Goal: Task Accomplishment & Management: Complete application form

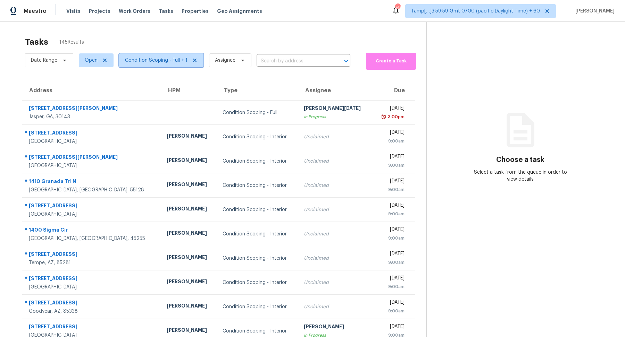
click at [152, 58] on span "Condition Scoping - Full + 1" at bounding box center [156, 60] width 62 height 7
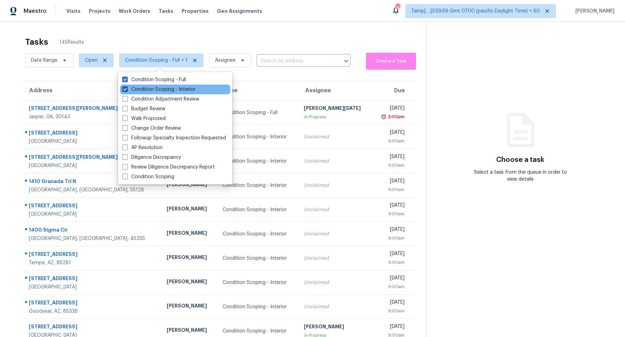
click at [152, 91] on label "Condition Scoping - Interior" at bounding box center [158, 89] width 73 height 7
click at [127, 91] on input "Condition Scoping - Interior" at bounding box center [124, 88] width 5 height 5
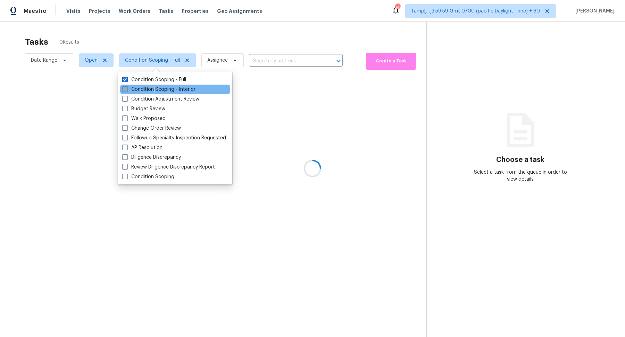
click at [152, 91] on label "Condition Scoping - Interior" at bounding box center [158, 89] width 73 height 7
click at [127, 91] on input "Condition Scoping - Interior" at bounding box center [124, 88] width 5 height 5
checkbox input "true"
click at [243, 15] on div at bounding box center [312, 168] width 625 height 337
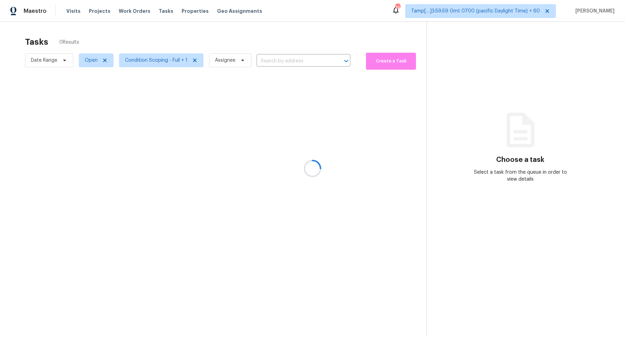
click at [262, 64] on div at bounding box center [312, 168] width 625 height 337
click at [272, 60] on div at bounding box center [312, 168] width 625 height 337
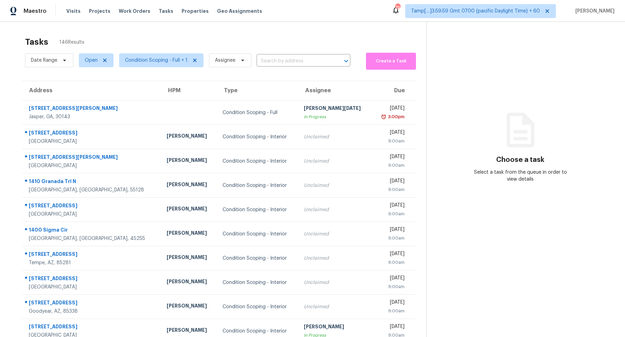
click at [272, 60] on input "text" at bounding box center [294, 61] width 74 height 11
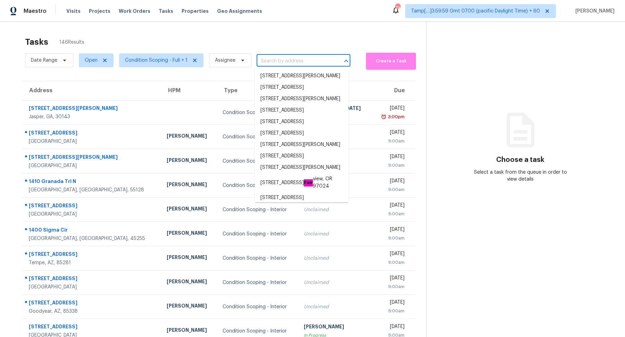
paste input "106 Braves Crossing Ct, Sharpsburg, GA 30277"
type input "106 Braves Crossing Ct, Sharpsburg, GA 30277"
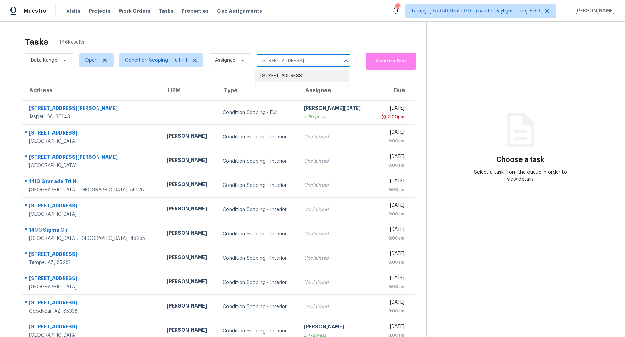
click at [315, 78] on li "106 Braves Crossing Ct, Sharpsburg, GA 30277" at bounding box center [302, 75] width 94 height 11
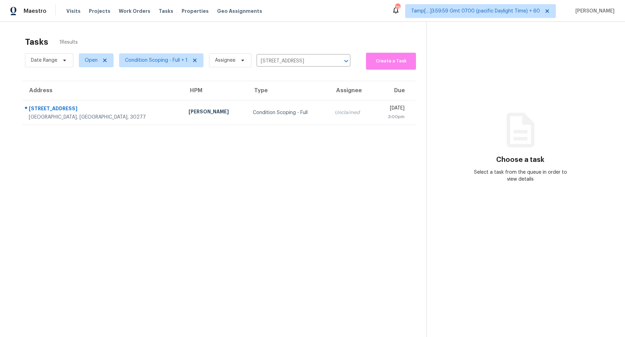
click at [264, 117] on td "Condition Scoping - Full" at bounding box center [288, 113] width 82 height 24
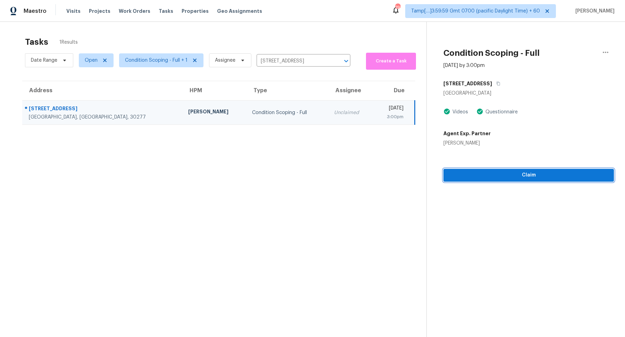
click at [473, 171] on span "Claim" at bounding box center [528, 175] width 159 height 9
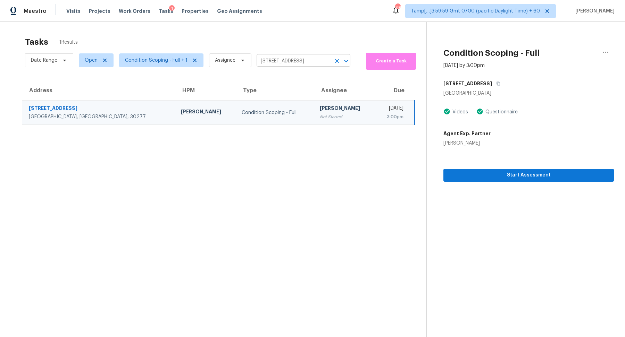
click at [284, 62] on input "106 Braves Crossing Ct, Sharpsburg, GA 30277" at bounding box center [294, 61] width 74 height 11
paste input "781 Brooks RdDacula, GA, 30019"
click at [280, 58] on input "106 Braves Crossing Ct, Sharpsburg, GA 30277" at bounding box center [294, 61] width 74 height 11
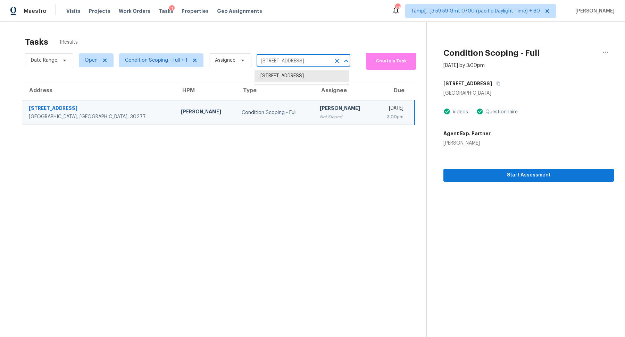
paste input "781 Brooks RdDacula, GA, 30019"
click at [288, 61] on input "1781 Brooks RdDacula, GA, 30019" at bounding box center [294, 61] width 74 height 11
type input "1781 Brooks Rd Dacula, GA, 30019"
click at [279, 74] on li "1781 Brooks Rd, Dacula, GA 30019" at bounding box center [302, 75] width 94 height 11
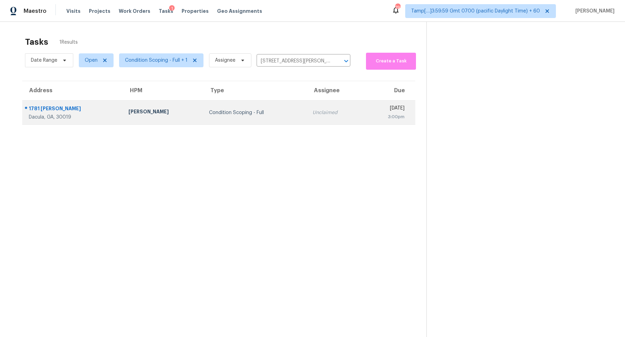
click at [261, 111] on div "Condition Scoping - Full" at bounding box center [255, 112] width 92 height 7
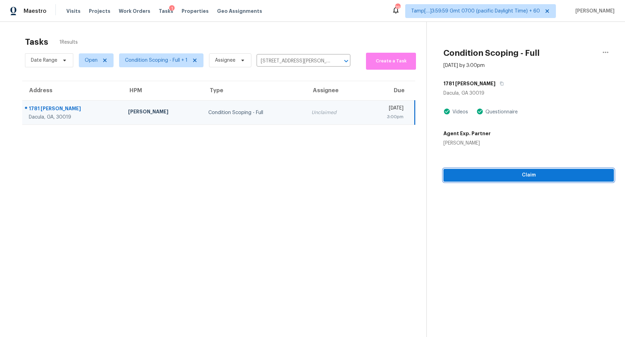
click at [506, 177] on span "Claim" at bounding box center [528, 175] width 159 height 9
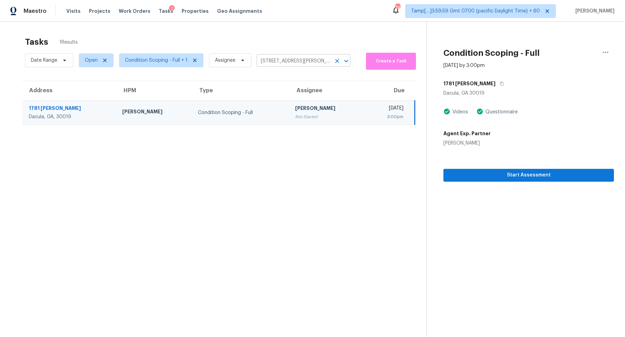
click at [287, 60] on input "1781 Brooks Rd, Dacula, GA 30019" at bounding box center [294, 61] width 74 height 11
paste input "509 Georgia Cir, Loganville, GA 30052"
type input "509 Georgia Cir, Loganville, GA 30052"
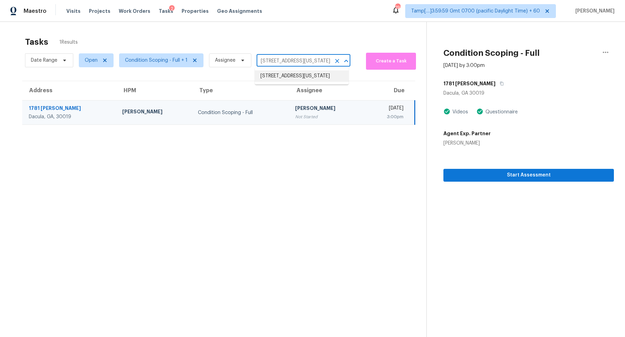
click at [298, 76] on li "509 Georgia Cir, Loganville, GA 30052" at bounding box center [302, 75] width 94 height 11
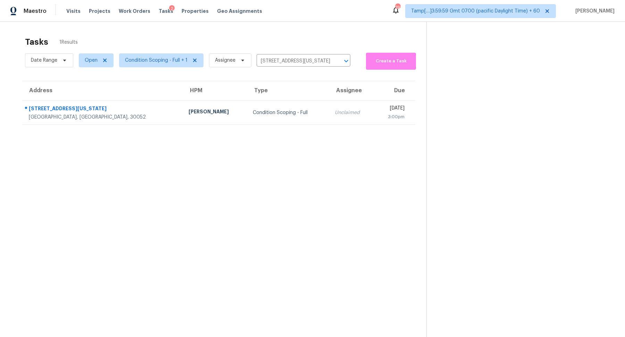
click at [335, 116] on div "Unclaimed" at bounding box center [352, 112] width 34 height 7
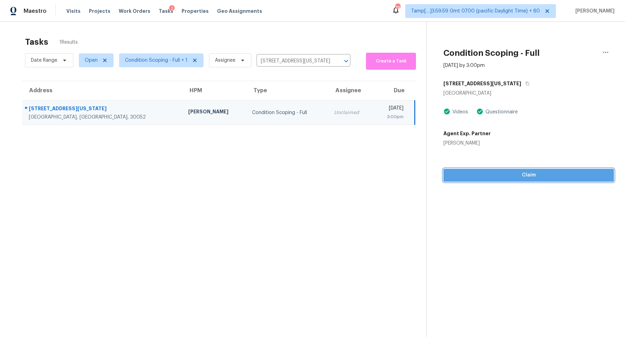
click at [490, 181] on button "Claim" at bounding box center [528, 175] width 170 height 13
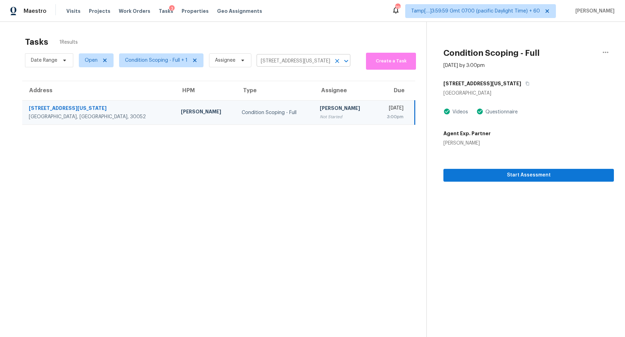
click at [278, 65] on input "509 Georgia Cir, Loganville, GA 30052" at bounding box center [294, 61] width 74 height 11
paste input "3042 Cottonwood Dr SE, Atlanta, GA 30316"
type input "3042 Cottonwood Dr SE, Atlanta, GA 30316"
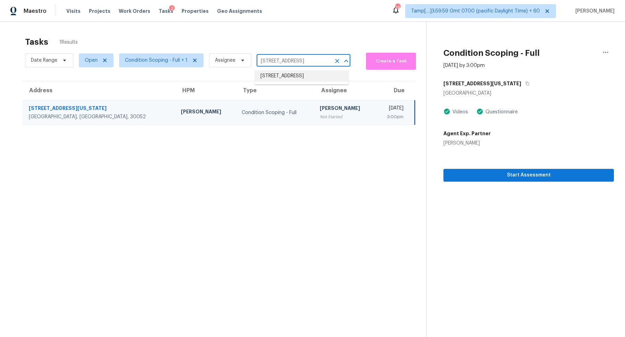
click at [266, 77] on li "3042 Cottonwood Dr SE, Atlanta, GA 30316" at bounding box center [302, 75] width 94 height 11
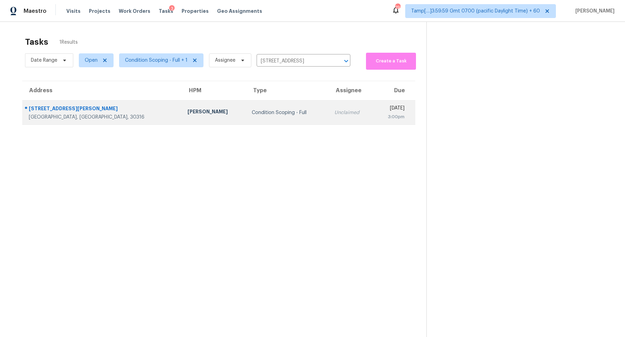
click at [329, 103] on td "Unclaimed" at bounding box center [351, 113] width 45 height 24
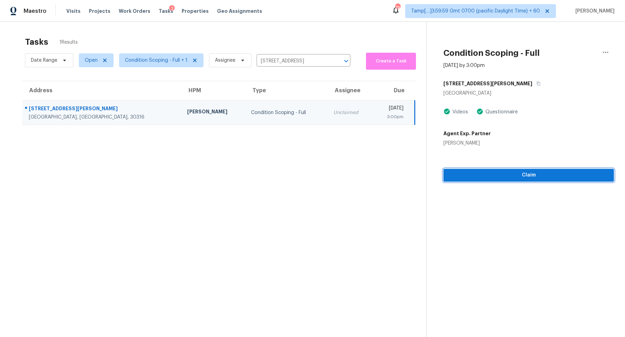
click at [505, 177] on span "Claim" at bounding box center [528, 175] width 159 height 9
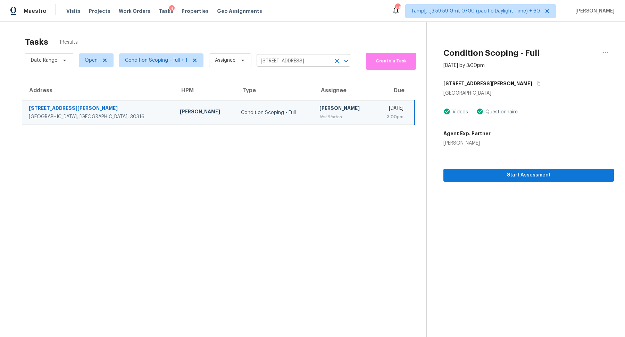
click at [267, 60] on input "3042 Cottonwood Dr SE, Atlanta, GA 30316" at bounding box center [294, 61] width 74 height 11
paste input "409 Willow Ct SE, Conyers, GA 30094"
type input "409 Willow Ct SE, Conyers, GA 30094"
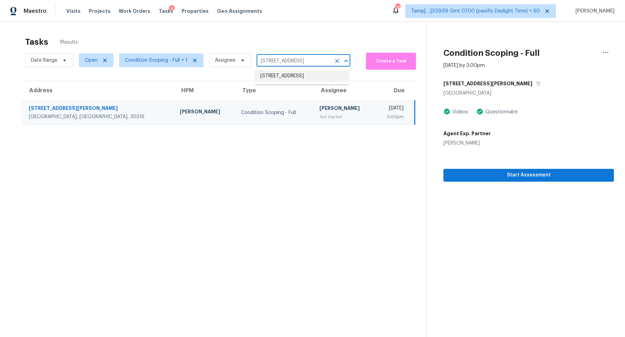
click at [297, 77] on li "409 Willow Ct SE, Conyers, GA 30094" at bounding box center [302, 75] width 94 height 11
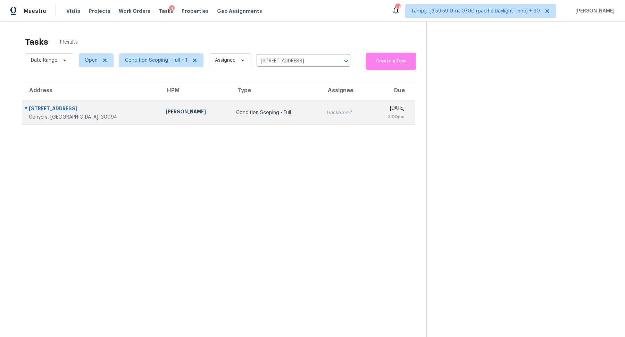
click at [269, 109] on td "Condition Scoping - Full" at bounding box center [275, 113] width 90 height 24
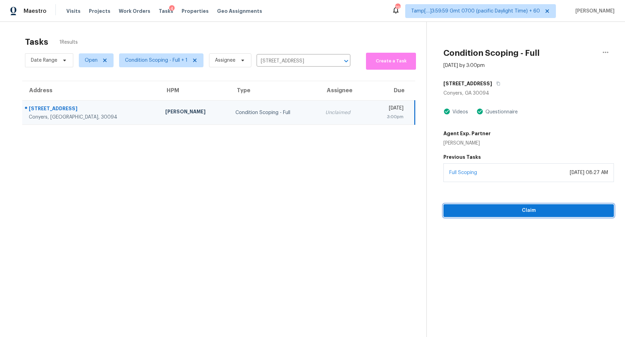
click at [480, 209] on span "Claim" at bounding box center [528, 211] width 159 height 9
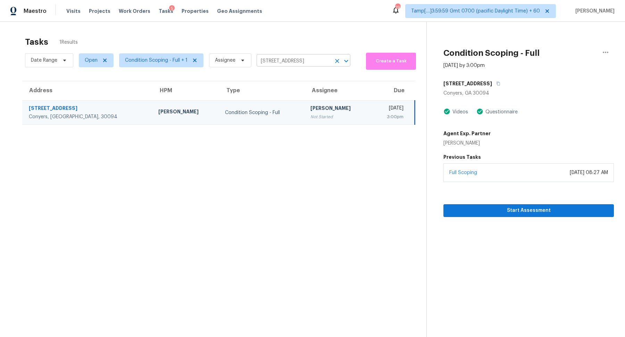
click at [286, 64] on input "409 Willow Ct SE, Conyers, GA 30094" at bounding box center [294, 61] width 74 height 11
paste input "5542 Santeelah Ct, Charlotte, NC 28217"
type input "5542 Santeelah Ct, Charlotte, NC 28217"
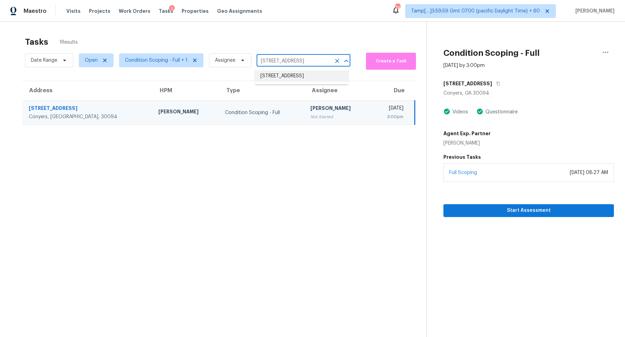
click at [299, 76] on li "5542 Santeelah Ct, Charlotte, NC 28217" at bounding box center [302, 75] width 94 height 11
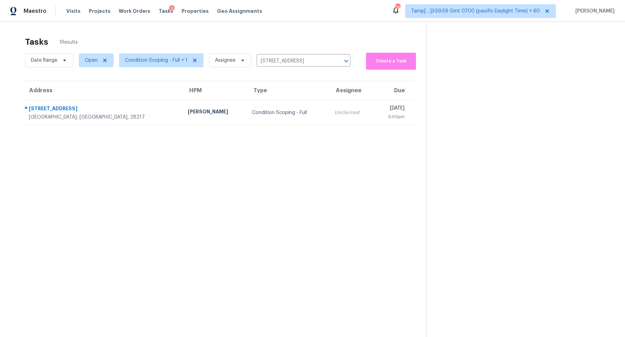
click at [329, 119] on td "Unclaimed" at bounding box center [351, 113] width 45 height 24
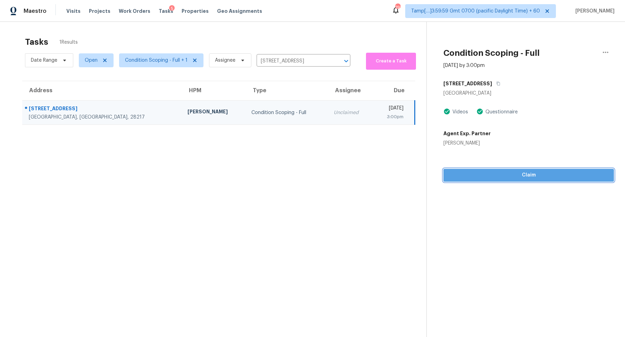
click at [505, 180] on button "Claim" at bounding box center [528, 175] width 170 height 13
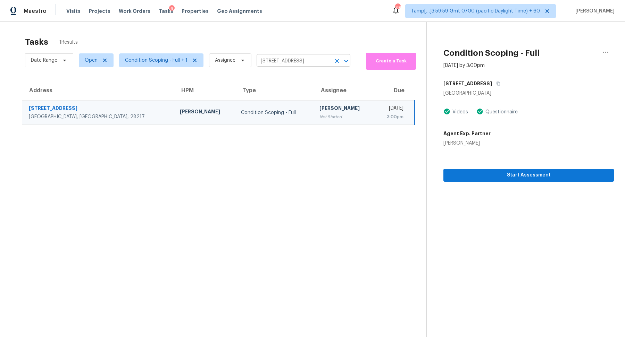
click at [296, 62] on input "5542 Santeelah Ct, Charlotte, NC 28217" at bounding box center [294, 61] width 74 height 11
paste input "1515 Elray Blvd, Mount Dora, FL 3275"
type input "1515 Elray Blvd, Mount Dora, FL 32757"
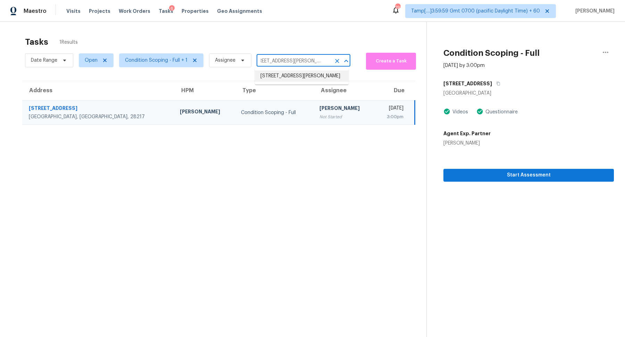
click at [302, 80] on li "1515 Elray Blvd, Mount Dora, FL 32757" at bounding box center [302, 75] width 94 height 11
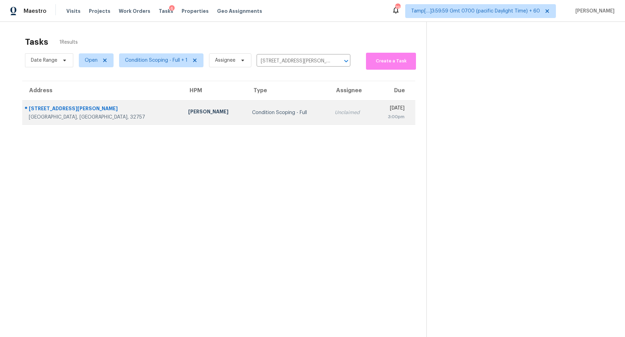
click at [329, 120] on td "Unclaimed" at bounding box center [351, 113] width 45 height 24
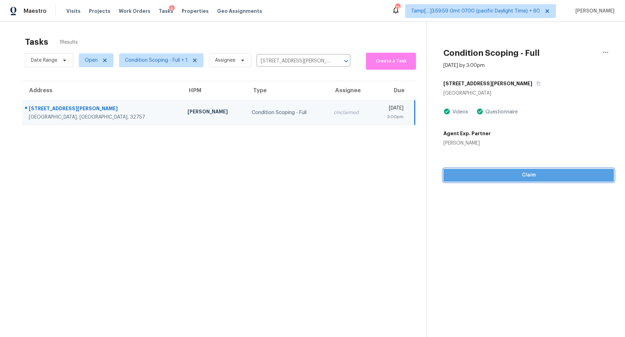
click at [493, 172] on span "Claim" at bounding box center [528, 175] width 159 height 9
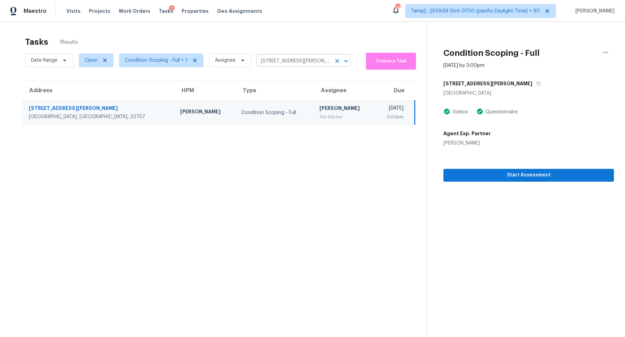
click at [295, 56] on input "1515 Elray Blvd, Mount Dora, FL 32757" at bounding box center [294, 61] width 74 height 11
paste input "970 Woodbury Ln, Columbia, TN 38401"
type input "1970 Woodbury Ln, Columbia, TN 38401"
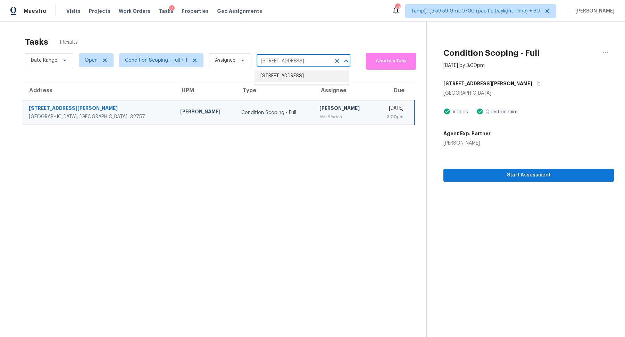
click at [272, 77] on li "1970 Woodbury Ln, Columbia, TN 38401" at bounding box center [302, 75] width 94 height 11
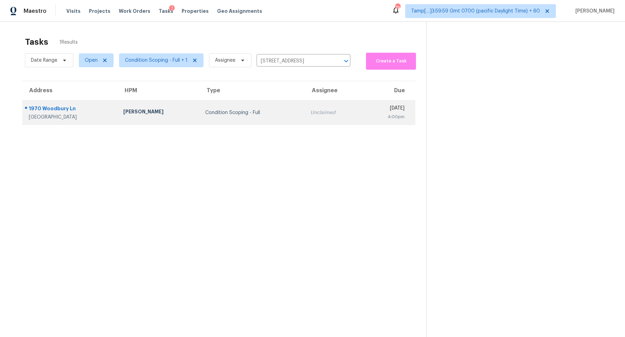
click at [305, 119] on td "Unclaimed" at bounding box center [334, 113] width 58 height 24
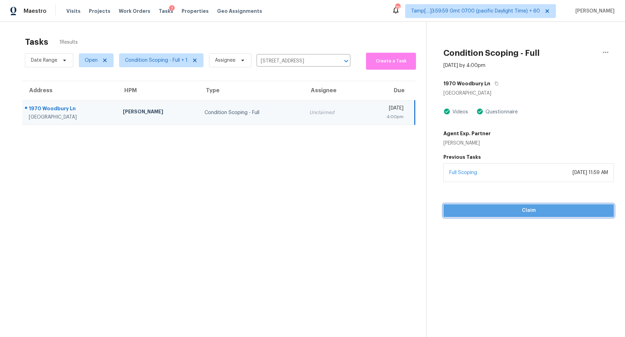
click at [513, 211] on span "Claim" at bounding box center [528, 211] width 159 height 9
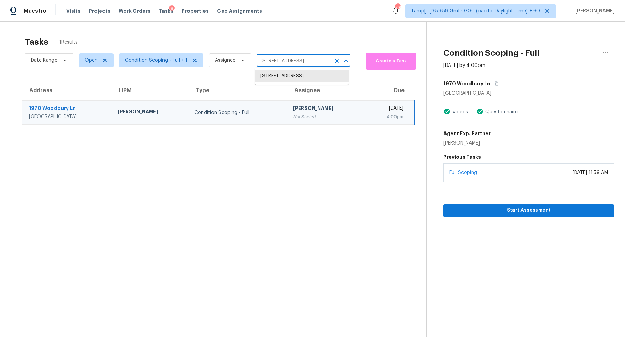
click at [279, 60] on input "1970 Woodbury Ln, Columbia, TN 38401" at bounding box center [294, 61] width 74 height 11
paste input "2966 Formia Dr, Henderson, NV 89052"
type input "2966 Formia Dr, Henderson, NV 89052"
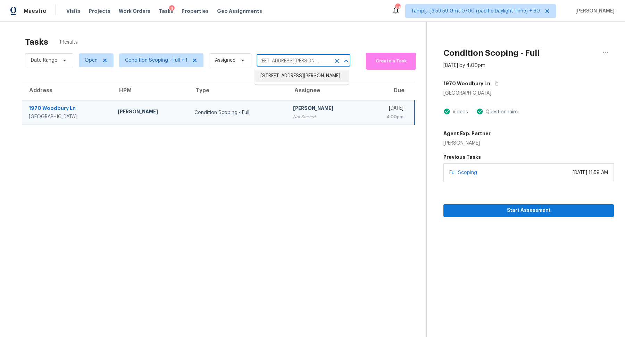
click at [303, 76] on li "2966 Formia Dr, Henderson, NV 89052" at bounding box center [302, 75] width 94 height 11
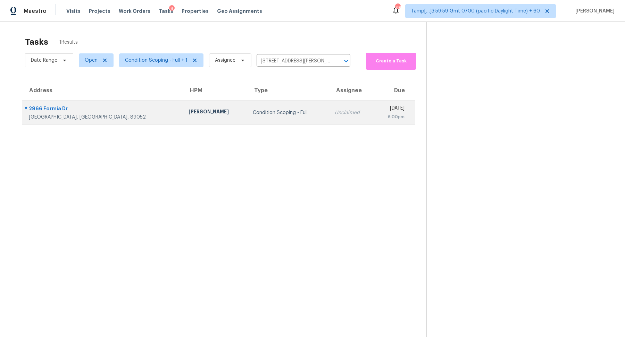
click at [265, 120] on td "Condition Scoping - Full" at bounding box center [288, 113] width 82 height 24
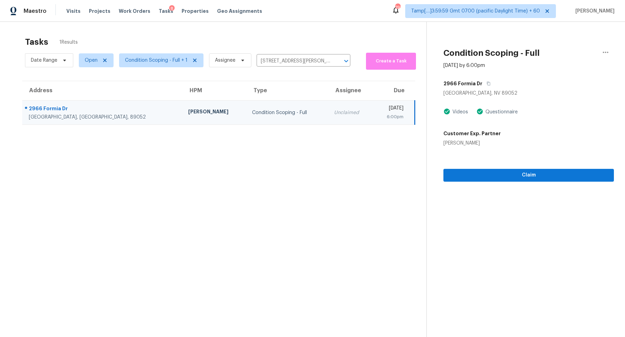
click at [373, 122] on td "Tue, Aug 12th 2025 6:00pm" at bounding box center [394, 113] width 42 height 24
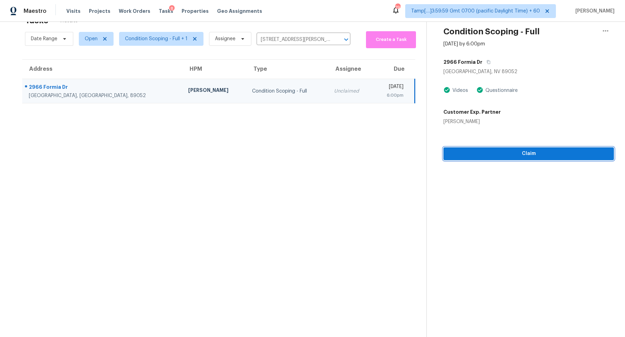
click at [530, 153] on span "Claim" at bounding box center [528, 154] width 159 height 9
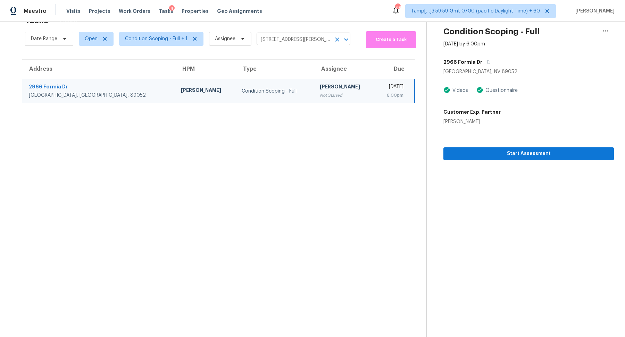
click at [268, 42] on input "2966 Formia Dr, Henderson, NV 89052" at bounding box center [294, 39] width 74 height 11
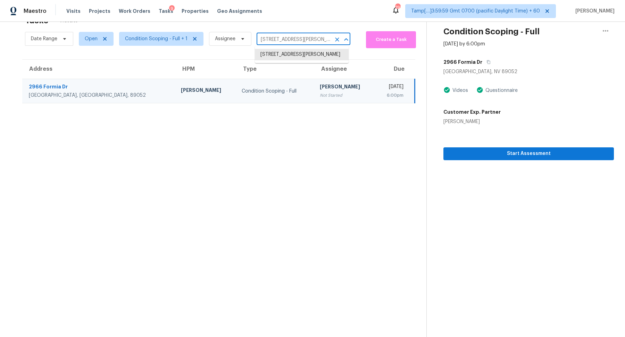
click at [268, 42] on input "2966 Formia Dr, Henderson, NV 89052" at bounding box center [294, 39] width 74 height 11
paste input "6955 N Durango Dr Unit 2093, Las Vegas, NV 89149"
drag, startPoint x: 279, startPoint y: 40, endPoint x: 275, endPoint y: 40, distance: 4.2
click at [275, 40] on input "6955 N Durango Dr Unit 2093, Las Vegas, NV 89149" at bounding box center [294, 39] width 74 height 11
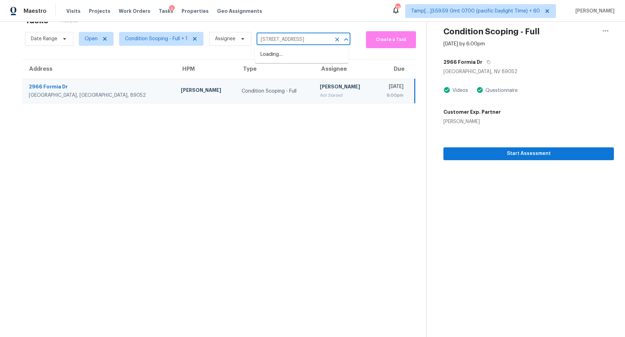
type input "6955 N Durango Dr, Las Vegas, NV 89149"
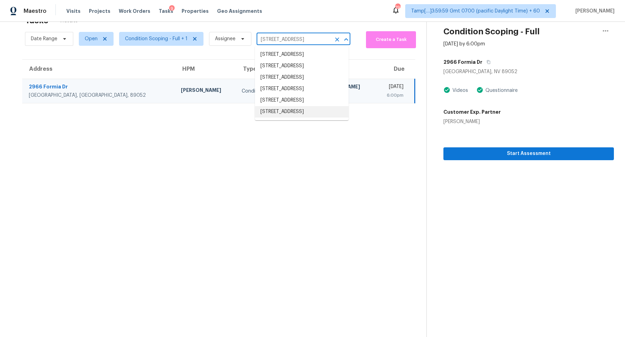
click at [310, 118] on li "6955 N Durango Dr Unit 2093, Las Vegas, NV 89149" at bounding box center [302, 111] width 94 height 11
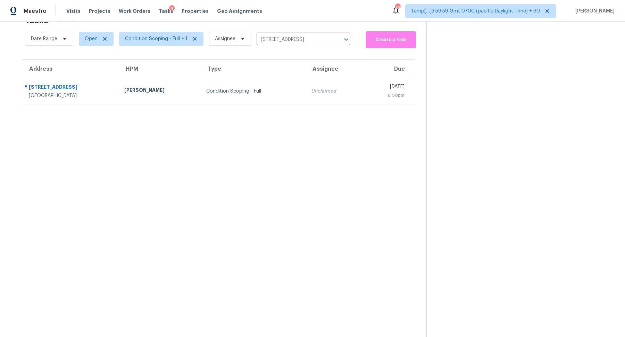
click at [243, 93] on div "Condition Scoping - Full" at bounding box center [253, 91] width 94 height 7
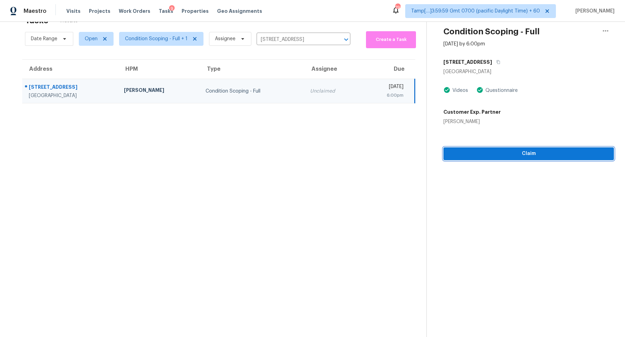
click at [499, 155] on span "Claim" at bounding box center [528, 154] width 159 height 9
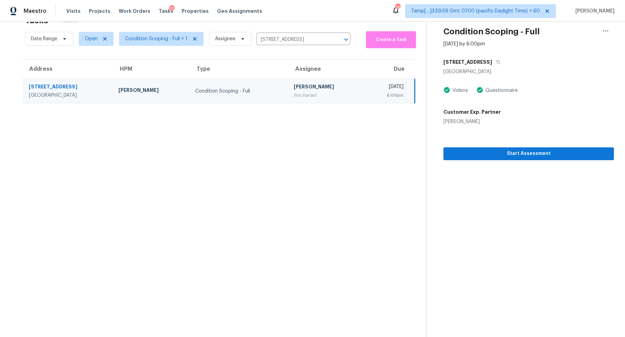
click at [278, 33] on div "Date Range Open Condition Scoping - Full + 1 Assignee 6955 N Durango Dr Unit 20…" at bounding box center [187, 39] width 325 height 19
click at [300, 42] on input "6955 N Durango Dr Unit 2093, Las Vegas, NV 89149" at bounding box center [294, 39] width 74 height 11
paste input "106 Braves Crossing Ct, Sharpsburg, GA 30277"
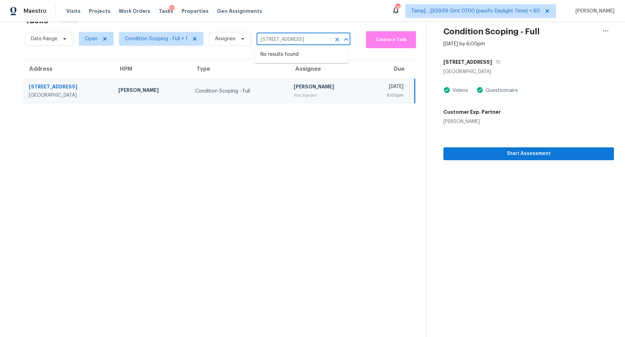
type input "106 Braves Crossing Ct, Sharpsburg, GA 30277"
click at [307, 55] on li "106 Braves Crossing Ct, Sharpsburg, GA 30277" at bounding box center [302, 54] width 94 height 11
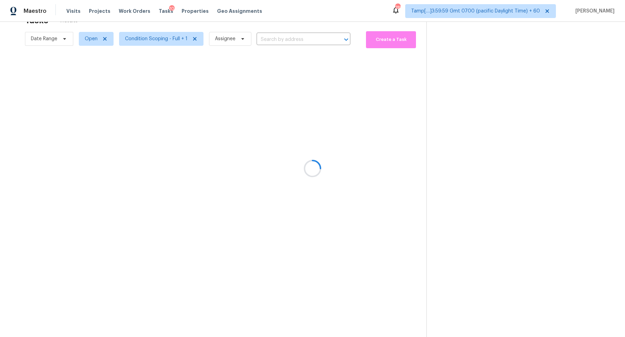
type input "106 Braves Crossing Ct, Sharpsburg, GA 30277"
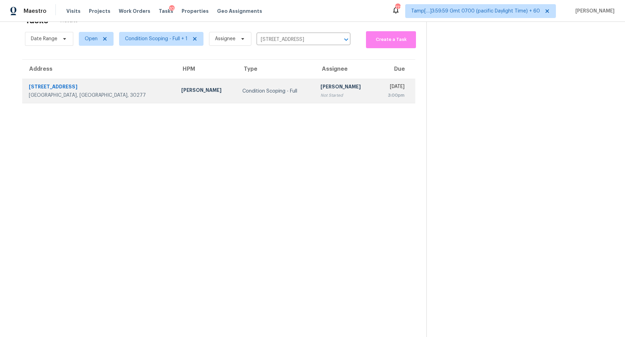
click at [315, 95] on td "Hariharan GV Not Started" at bounding box center [345, 91] width 61 height 24
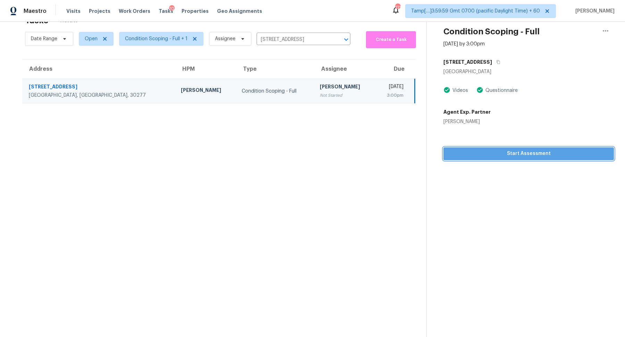
click at [485, 149] on button "Start Assessment" at bounding box center [528, 154] width 170 height 13
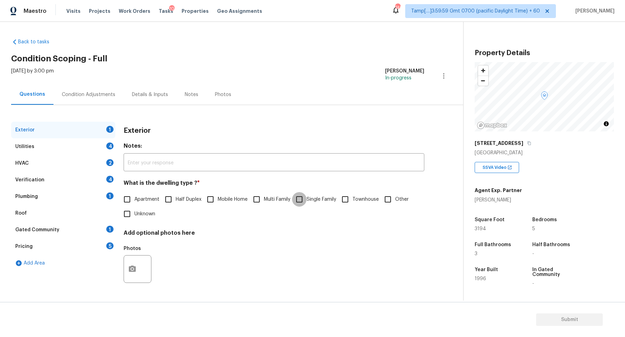
click at [302, 198] on input "Single Family" at bounding box center [299, 199] width 15 height 15
checkbox input "true"
click at [96, 145] on div "Utilities 4" at bounding box center [63, 146] width 104 height 17
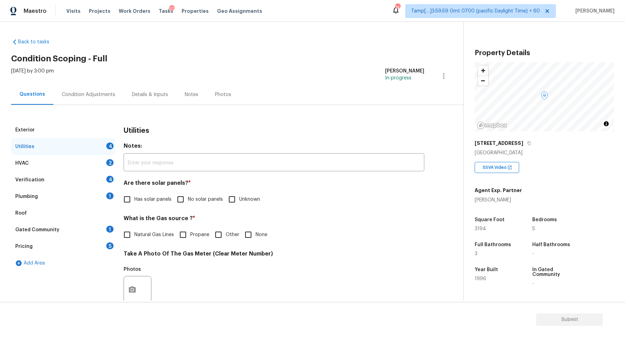
click at [179, 199] on input "No solar panels" at bounding box center [180, 199] width 15 height 15
checkbox input "true"
click at [157, 228] on label "Natural Gas Lines" at bounding box center [147, 235] width 54 height 15
click at [134, 228] on input "Natural Gas Lines" at bounding box center [127, 235] width 15 height 15
checkbox input "true"
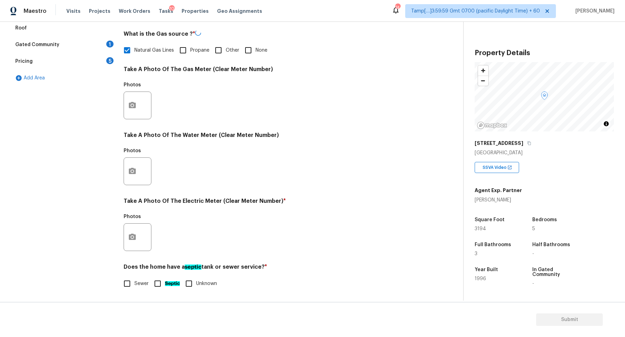
scroll to position [185, 0]
click at [133, 242] on button "button" at bounding box center [132, 237] width 17 height 27
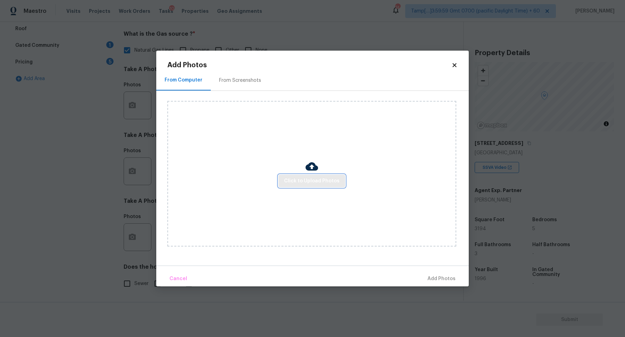
click at [293, 183] on span "Click to Upload Photos" at bounding box center [312, 181] width 56 height 9
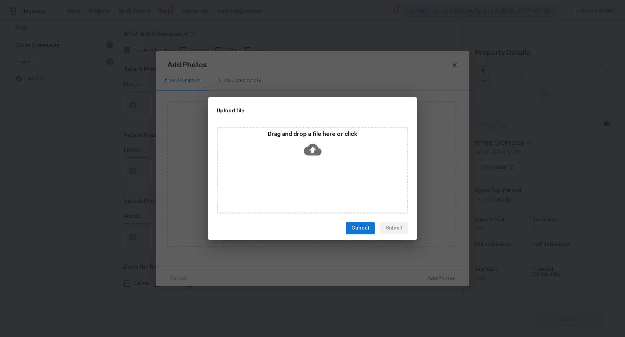
click at [306, 165] on div "Drag and drop a file here or click" at bounding box center [313, 170] width 192 height 87
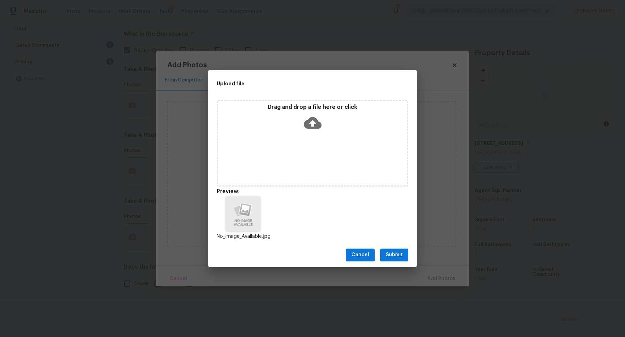
click at [395, 256] on span "Submit" at bounding box center [394, 255] width 17 height 9
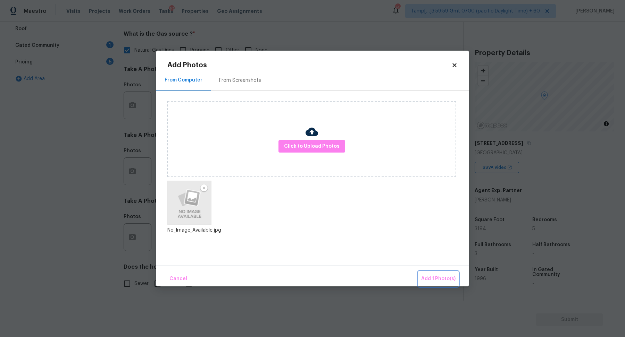
click at [426, 276] on span "Add 1 Photo(s)" at bounding box center [438, 279] width 34 height 9
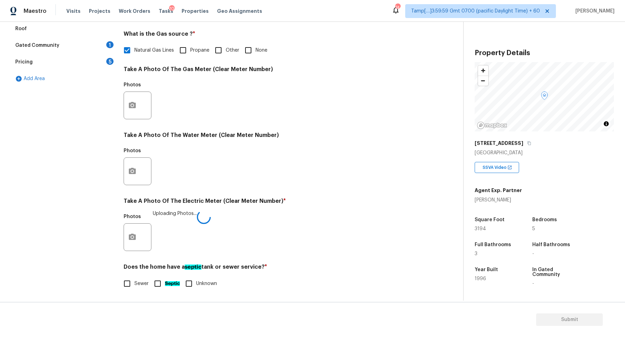
click at [138, 283] on span "Sewer" at bounding box center [141, 283] width 14 height 7
click at [134, 283] on input "Sewer" at bounding box center [127, 284] width 15 height 15
checkbox input "true"
click at [168, 283] on ah_el_jm_1744359450070 "Septic" at bounding box center [172, 284] width 15 height 5
click at [165, 283] on input "Septic" at bounding box center [157, 284] width 15 height 15
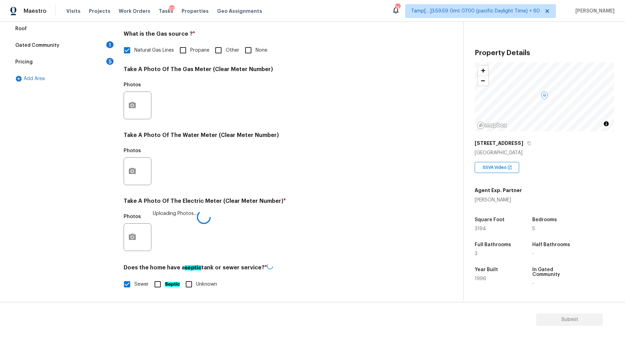
checkbox input "true"
checkbox input "false"
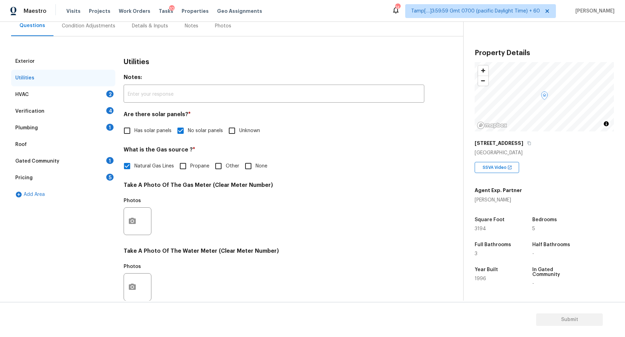
click at [88, 98] on div "HVAC 2" at bounding box center [63, 94] width 104 height 17
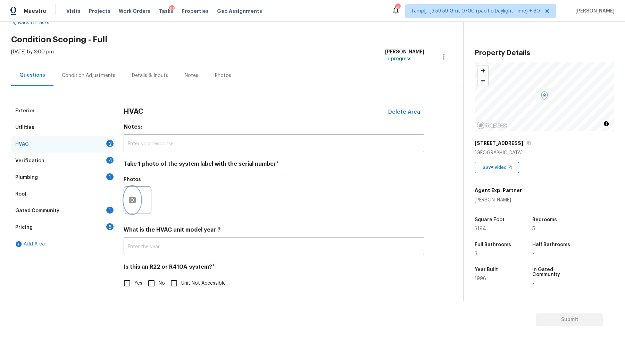
click at [130, 198] on icon "button" at bounding box center [132, 200] width 7 height 6
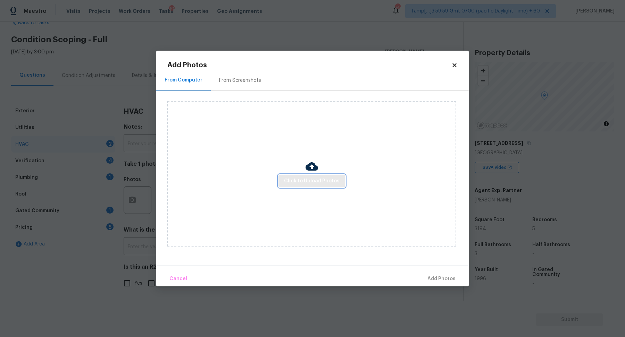
click at [309, 179] on span "Click to Upload Photos" at bounding box center [312, 181] width 56 height 9
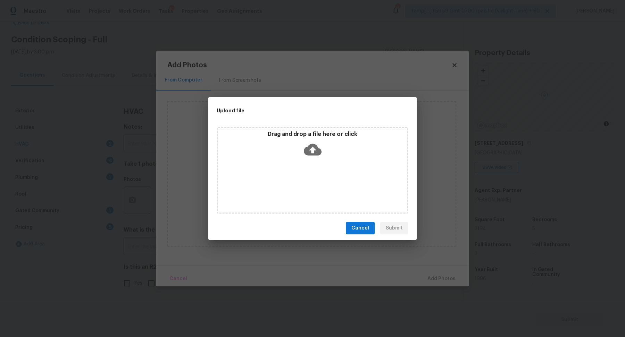
click at [313, 152] on icon at bounding box center [313, 150] width 18 height 18
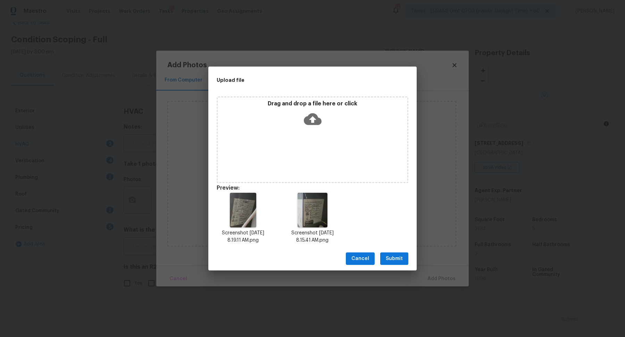
click at [400, 257] on span "Submit" at bounding box center [394, 259] width 17 height 9
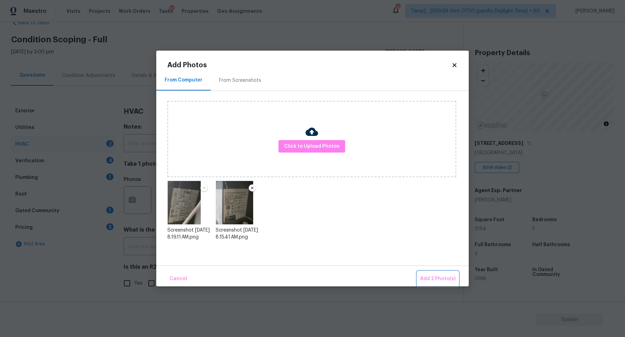
click at [439, 278] on span "Add 2 Photo(s)" at bounding box center [437, 279] width 35 height 9
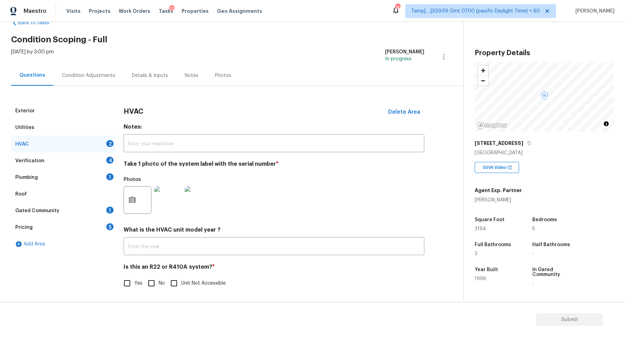
click at [154, 278] on input "No" at bounding box center [151, 283] width 15 height 15
checkbox input "true"
click at [98, 159] on div "Verification 4" at bounding box center [63, 161] width 104 height 17
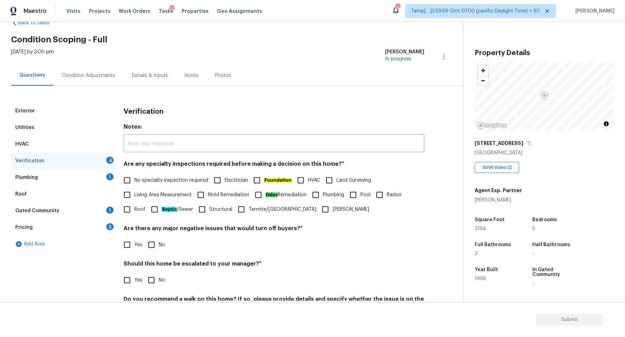
click at [139, 176] on label "No specialty inspection required" at bounding box center [164, 180] width 89 height 15
click at [134, 176] on input "No specialty inspection required" at bounding box center [127, 180] width 15 height 15
checkbox input "true"
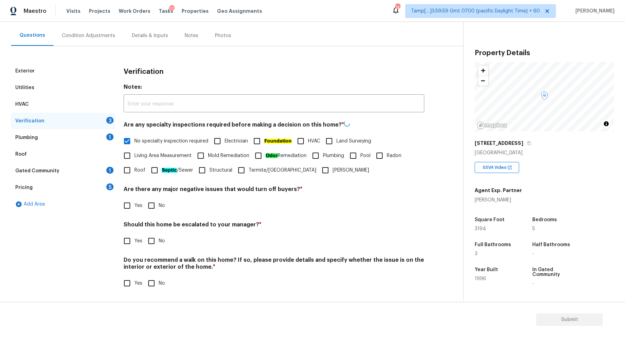
click at [155, 206] on input "No" at bounding box center [151, 206] width 15 height 15
checkbox input "true"
click at [128, 236] on input "Yes" at bounding box center [127, 242] width 15 height 15
checkbox input "true"
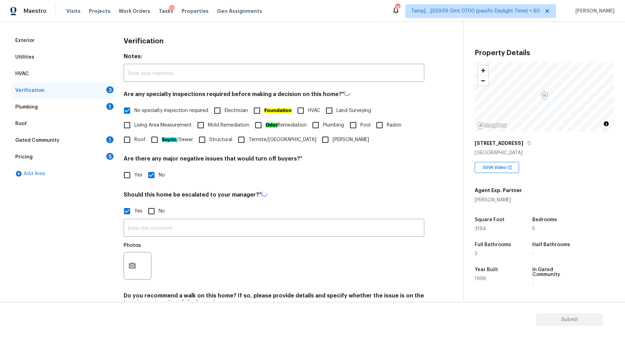
scroll to position [117, 0]
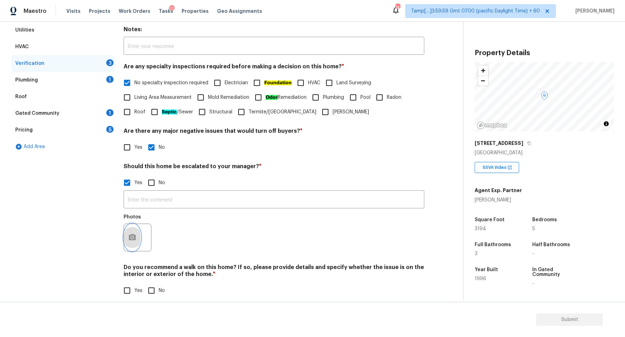
click at [125, 244] on button "button" at bounding box center [132, 237] width 17 height 27
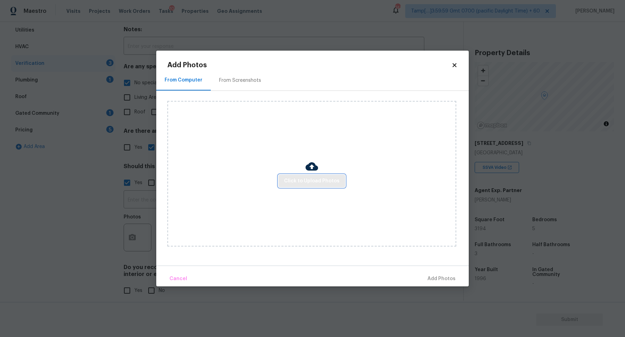
click at [311, 184] on span "Click to Upload Photos" at bounding box center [312, 181] width 56 height 9
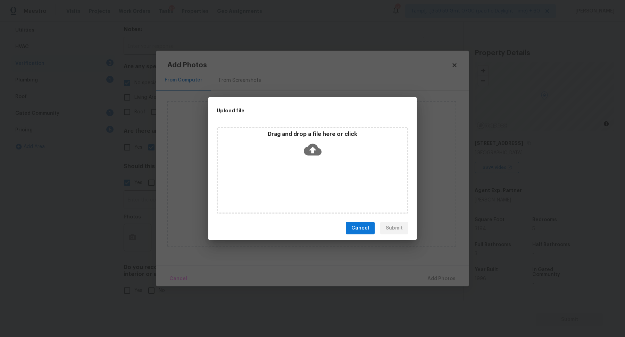
click at [326, 149] on div "Drag and drop a file here or click" at bounding box center [313, 146] width 190 height 30
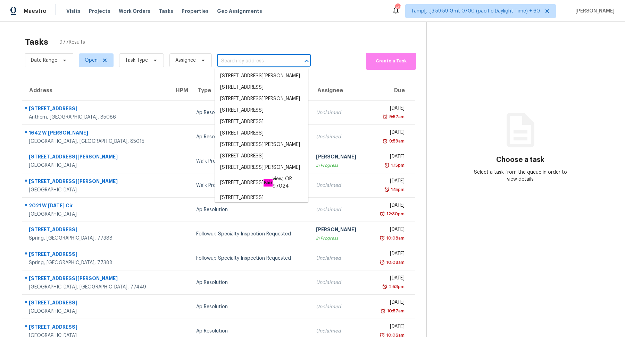
click at [239, 65] on input "text" at bounding box center [254, 61] width 74 height 11
paste input "1781 Brooks RdDacula, GA, 30019"
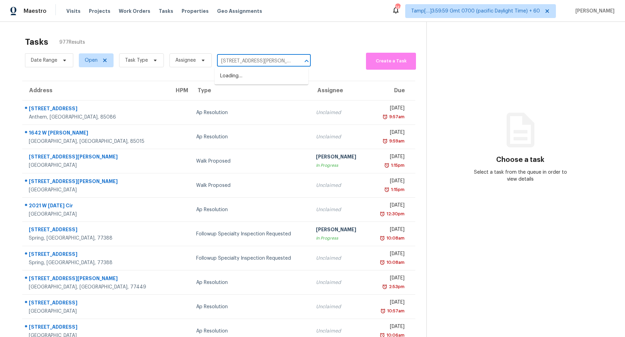
scroll to position [0, 5]
click at [247, 62] on input "1781 Brooks RdDacula, GA, 30019" at bounding box center [254, 61] width 74 height 11
type input "1781 Brooks Rd Dacula, GA, 30019"
click at [261, 61] on input "1781 Brooks Rd Dacula, GA, 30019" at bounding box center [254, 61] width 74 height 11
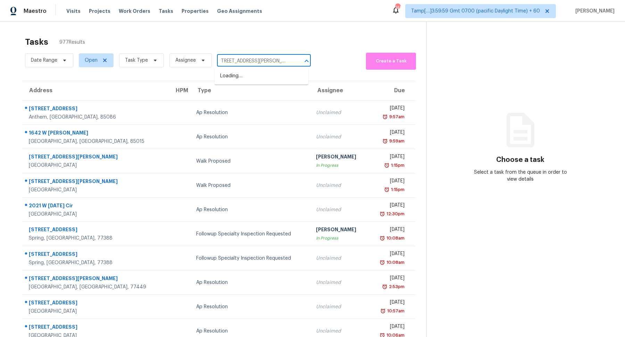
click at [261, 61] on input "1781 Brooks Rd Dacula, GA, 30019" at bounding box center [254, 61] width 74 height 11
click at [261, 78] on li "1781 Brooks Rd, Dacula, GA 30019" at bounding box center [262, 75] width 94 height 11
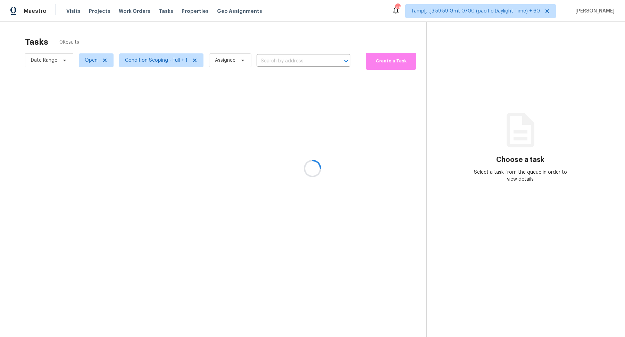
click at [94, 66] on div at bounding box center [312, 168] width 625 height 337
click at [94, 64] on div at bounding box center [312, 168] width 625 height 337
click at [90, 64] on div at bounding box center [312, 168] width 625 height 337
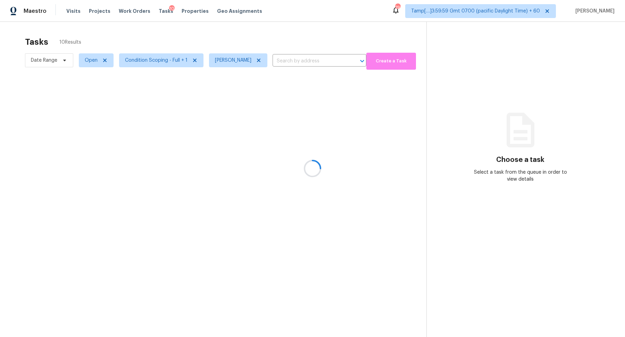
click at [90, 64] on div at bounding box center [312, 168] width 625 height 337
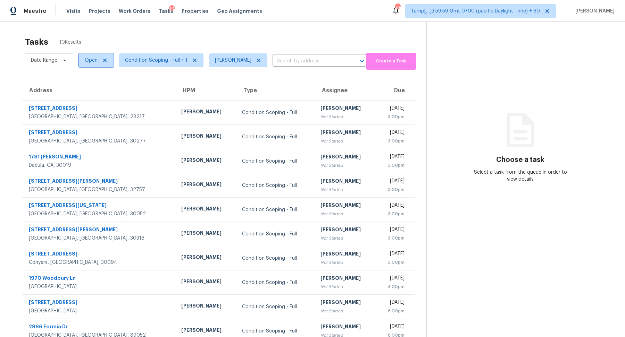
click at [90, 66] on span "Open" at bounding box center [96, 60] width 35 height 14
click at [90, 102] on label "Blocked" at bounding box center [96, 99] width 27 height 7
click at [87, 100] on input "Blocked" at bounding box center [85, 98] width 5 height 5
checkbox input "true"
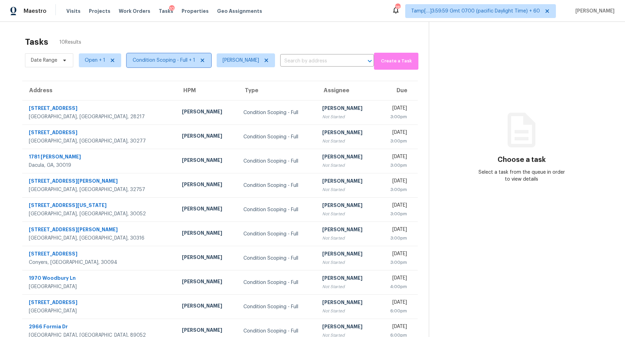
click at [159, 58] on span "Condition Scoping - Full + 1" at bounding box center [164, 60] width 62 height 7
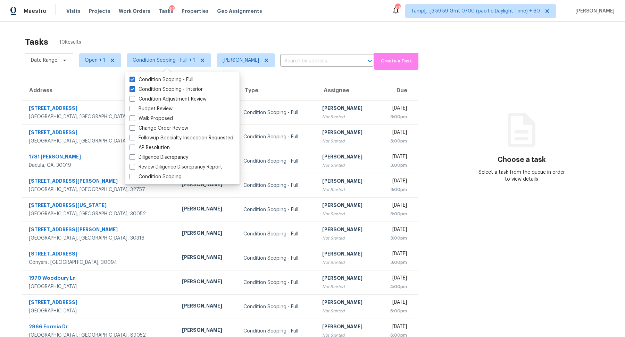
click at [254, 43] on div "Tasks 10 Results" at bounding box center [227, 42] width 404 height 18
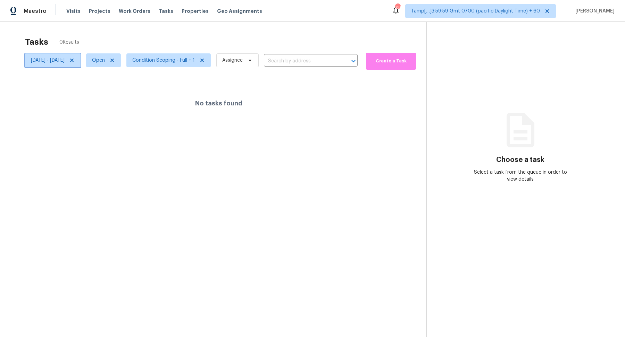
click at [75, 61] on icon at bounding box center [72, 61] width 6 height 6
click at [303, 53] on div at bounding box center [312, 168] width 625 height 337
click at [294, 62] on div at bounding box center [312, 168] width 625 height 337
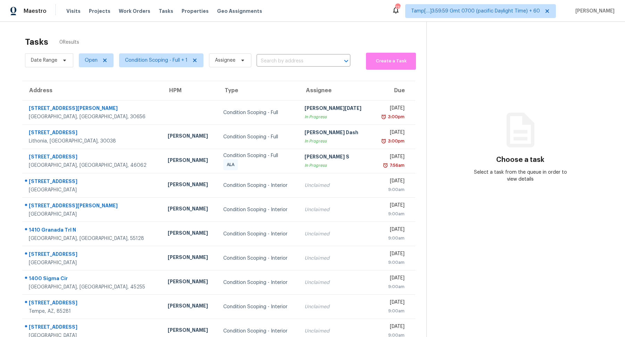
click at [294, 62] on input "text" at bounding box center [294, 61] width 74 height 11
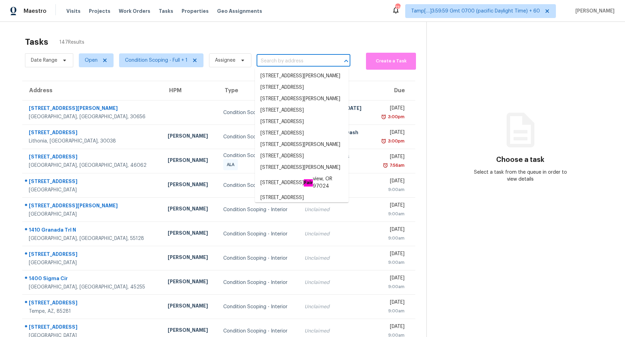
paste input "1949 E Anchor Dr, Deltona, FL 32725"
type input "1949 E Anchor Dr, Deltona, FL 32725"
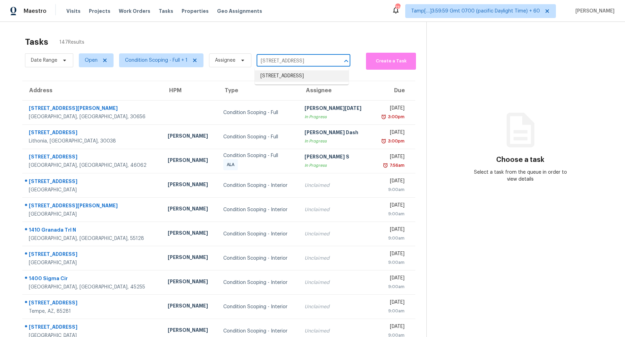
click at [295, 81] on li "1949 E Anchor Dr, Deltona, FL 32725" at bounding box center [302, 75] width 94 height 11
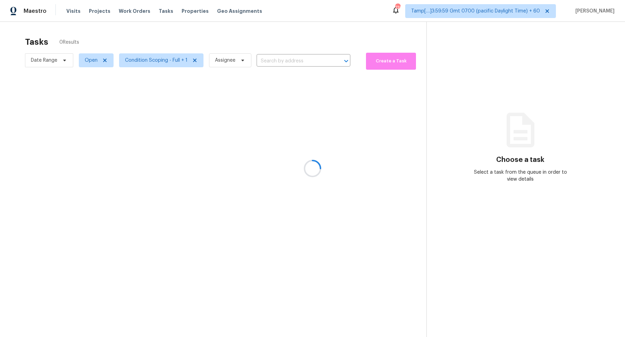
type input "1949 E Anchor Dr, Deltona, FL 32725"
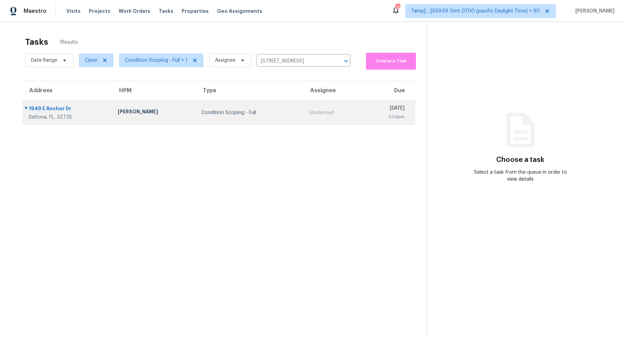
click at [368, 111] on div "Tue, Aug 12th 2025" at bounding box center [386, 109] width 37 height 9
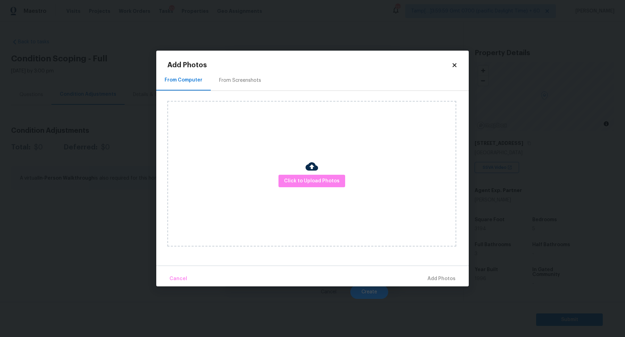
click at [234, 81] on div "From Screenshots" at bounding box center [240, 80] width 42 height 7
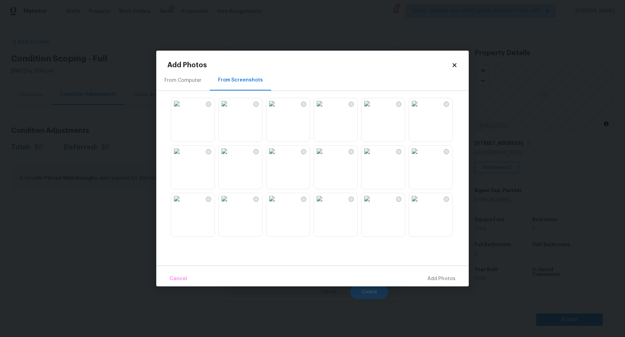
click at [452, 67] on icon at bounding box center [454, 65] width 6 height 6
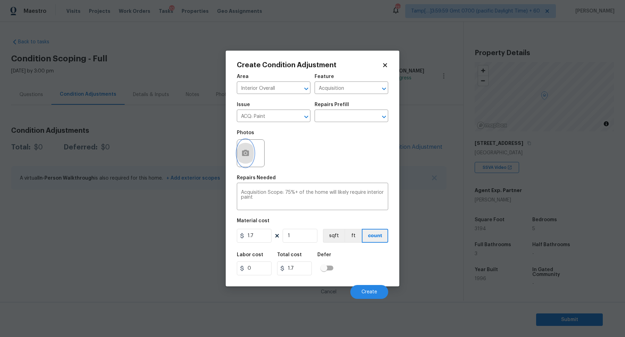
click at [241, 151] on icon "button" at bounding box center [245, 153] width 8 height 8
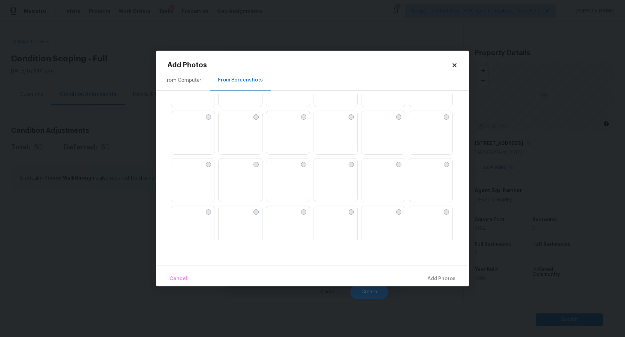
scroll to position [512, 0]
click at [325, 168] on img at bounding box center [319, 162] width 11 height 11
click at [353, 160] on div at bounding box center [350, 162] width 5 height 5
click at [199, 77] on div "From Computer" at bounding box center [183, 80] width 37 height 7
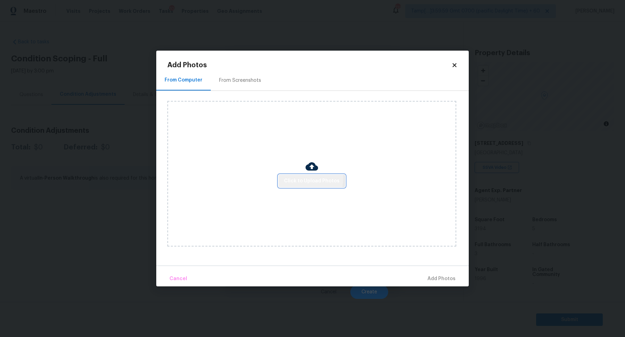
click at [301, 178] on span "Click to Upload Photos" at bounding box center [312, 181] width 56 height 9
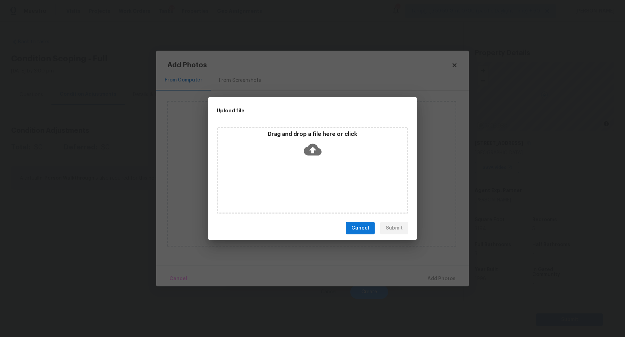
click at [328, 159] on div "Drag and drop a file here or click" at bounding box center [313, 146] width 190 height 30
